Goal: Check status: Check status

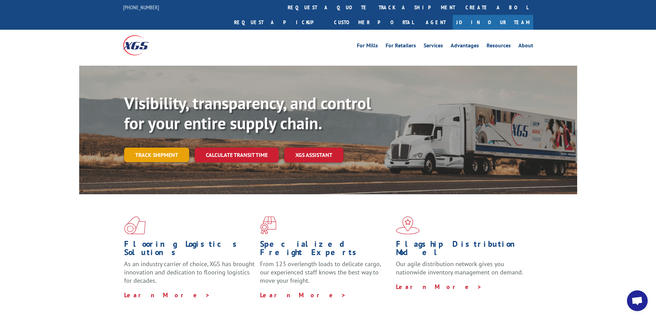
click at [166, 148] on link "Track shipment" at bounding box center [156, 155] width 65 height 15
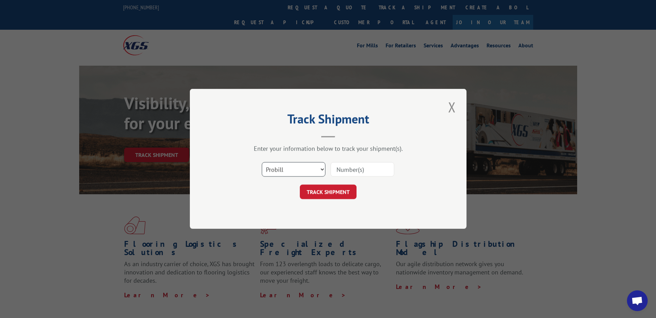
click at [274, 171] on select "Select category... Probill BOL PO" at bounding box center [294, 170] width 64 height 15
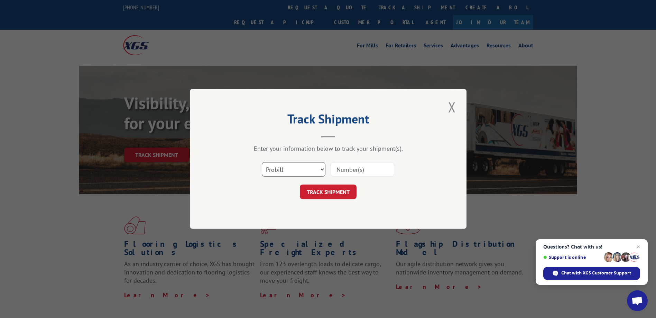
select select "bol"
click at [262, 163] on select "Select category... Probill BOL PO" at bounding box center [294, 170] width 64 height 15
click at [354, 172] on input at bounding box center [363, 170] width 64 height 15
type input "2815493"
drag, startPoint x: 344, startPoint y: 190, endPoint x: 339, endPoint y: 189, distance: 4.9
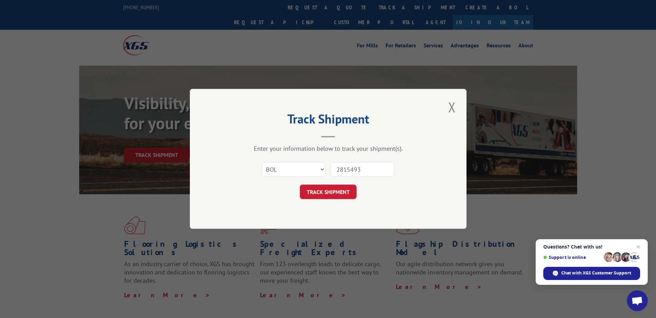
click at [342, 190] on button "TRACK SHIPMENT" at bounding box center [328, 192] width 57 height 15
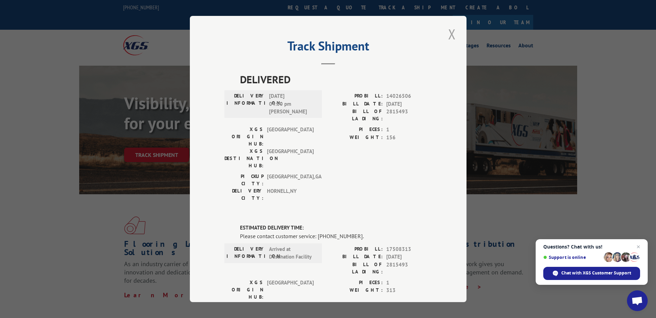
click at [448, 34] on button "Close modal" at bounding box center [452, 34] width 12 height 19
